Goal: Transaction & Acquisition: Purchase product/service

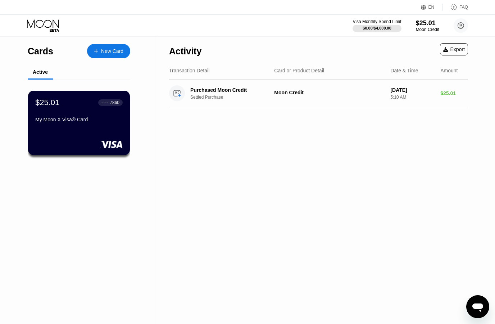
click at [41, 104] on div "$25.01" at bounding box center [47, 102] width 24 height 9
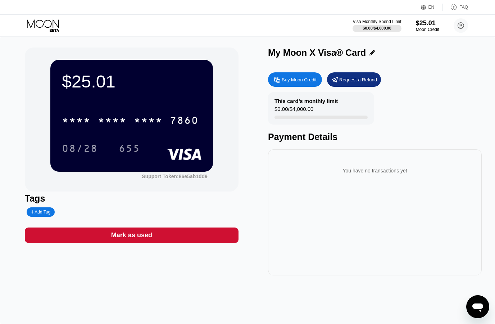
click at [81, 121] on div "* * * *" at bounding box center [76, 121] width 29 height 12
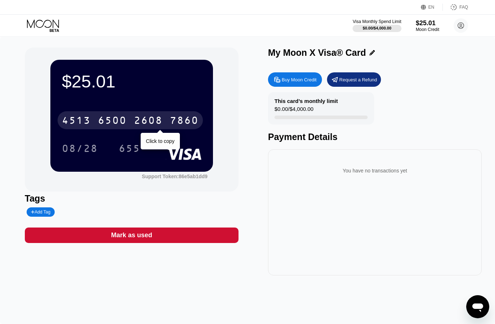
click at [76, 150] on div "08/28" at bounding box center [80, 149] width 36 height 12
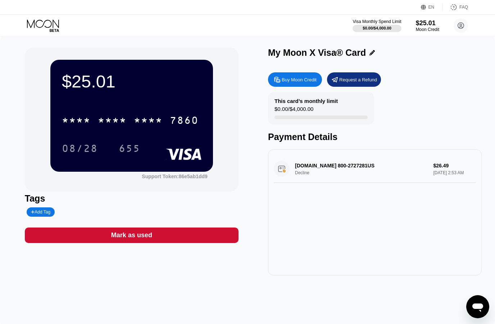
click at [305, 82] on div "Buy Moon Credit" at bounding box center [298, 80] width 35 height 6
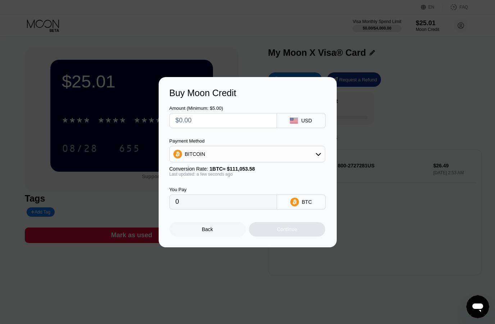
click at [434, 113] on div "Buy Moon Credit Amount (Minimum: $5.00) USD Payment Method BITCOIN Conversion R…" at bounding box center [247, 162] width 495 height 170
click at [244, 115] on input "text" at bounding box center [222, 120] width 95 height 14
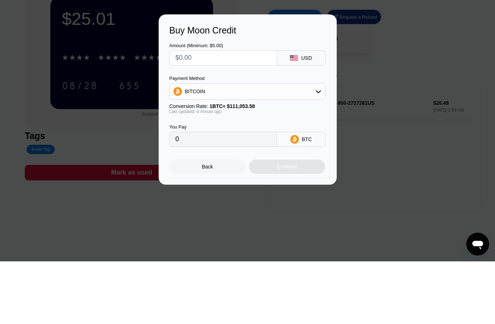
type input "$5"
click at [311, 118] on div "USD" at bounding box center [306, 121] width 11 height 6
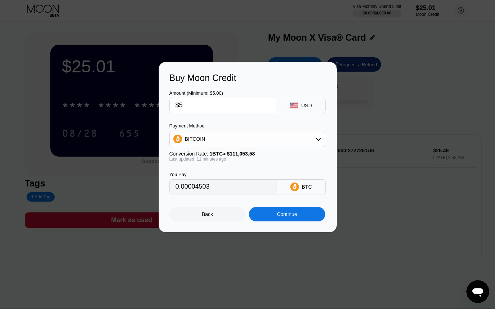
type input "0.00004505"
